Goal: Information Seeking & Learning: Learn about a topic

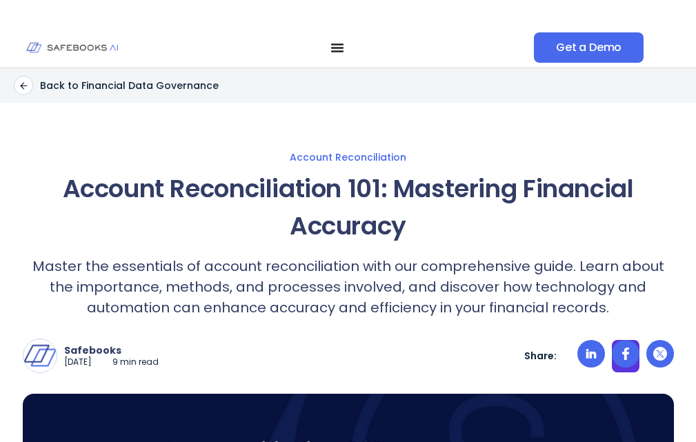
click at [624, 345] on circle at bounding box center [626, 354] width 28 height 28
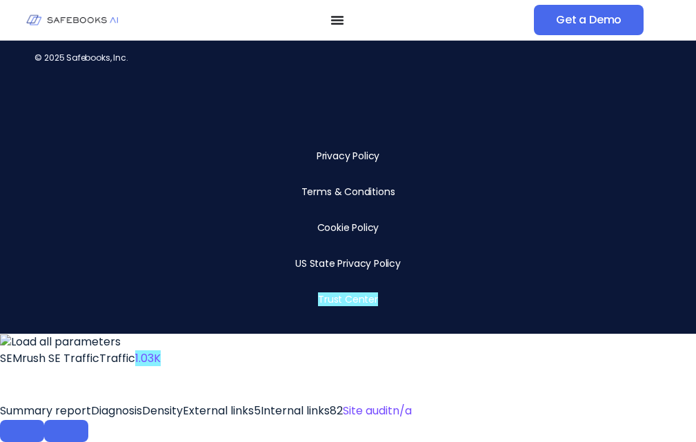
scroll to position [15039, 0]
click at [322, 199] on link "Terms & Conditions" at bounding box center [349, 192] width 94 height 14
click at [343, 163] on link "Privacy Policy" at bounding box center [348, 156] width 63 height 14
